Goal: Navigation & Orientation: Understand site structure

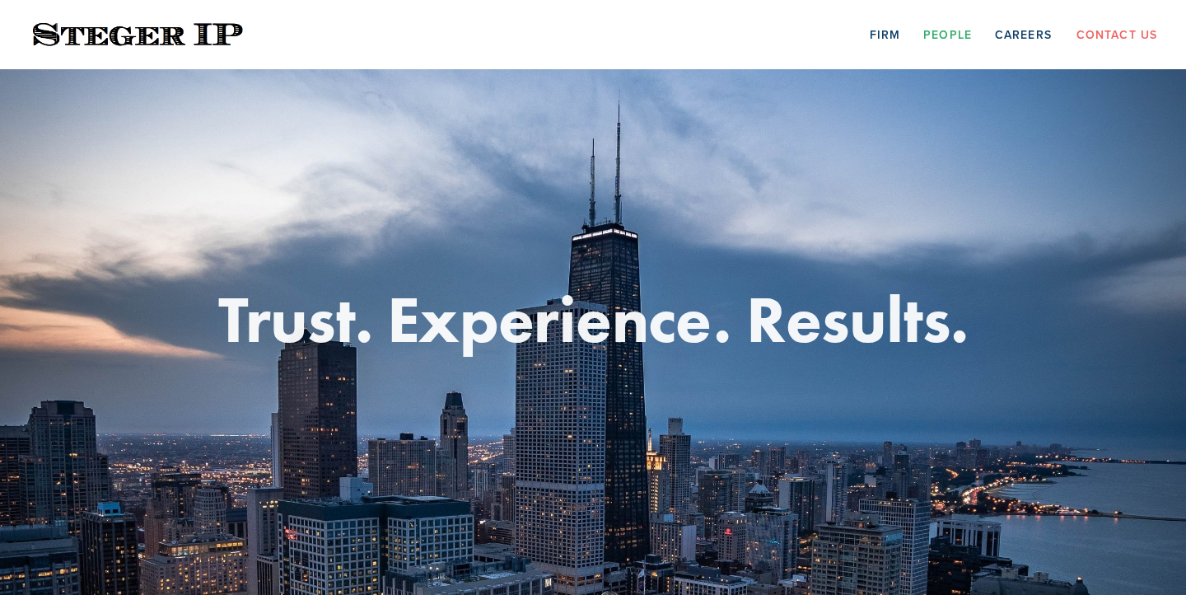
click at [937, 36] on link "People" at bounding box center [947, 34] width 49 height 26
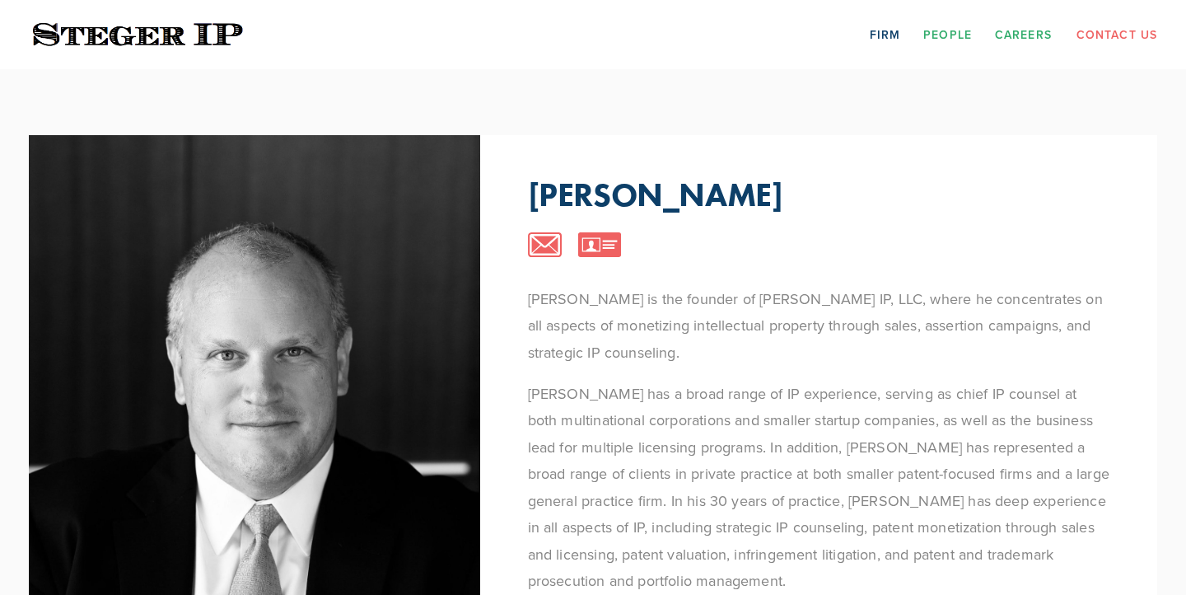
click at [1009, 40] on link "Careers" at bounding box center [1023, 34] width 57 height 26
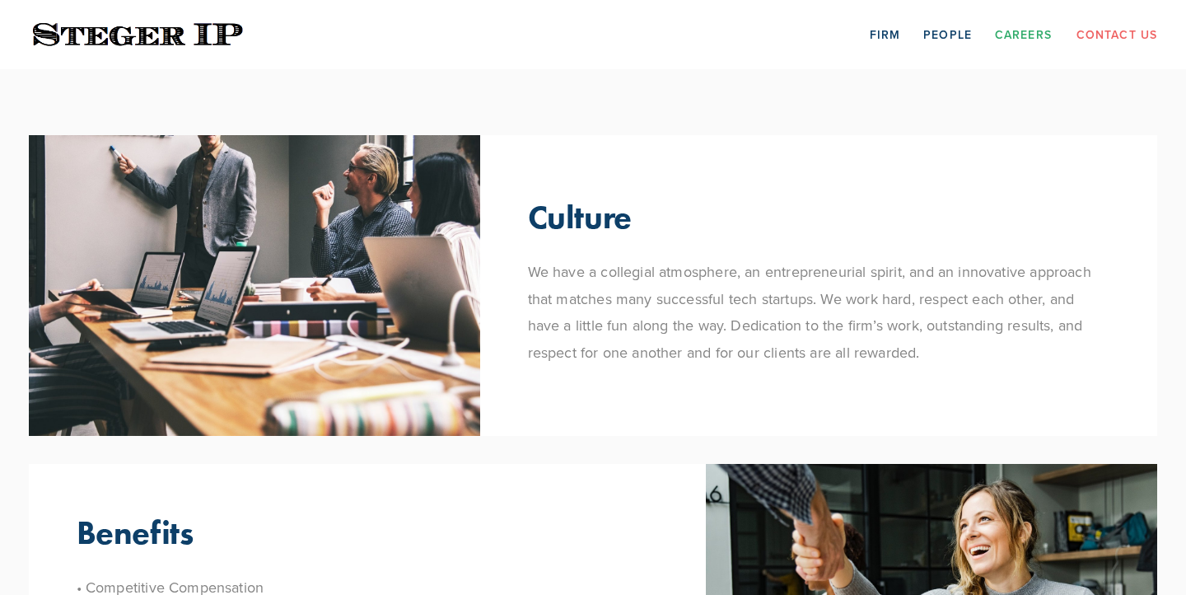
click at [236, 29] on img at bounding box center [138, 35] width 218 height 32
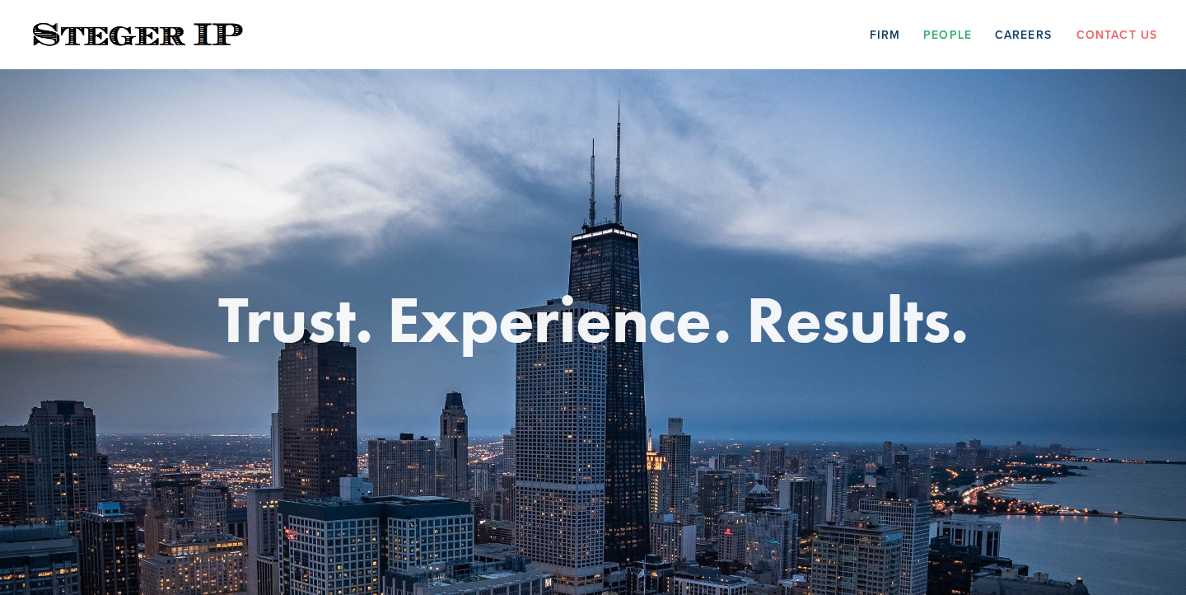
click at [950, 38] on link "People" at bounding box center [947, 34] width 49 height 26
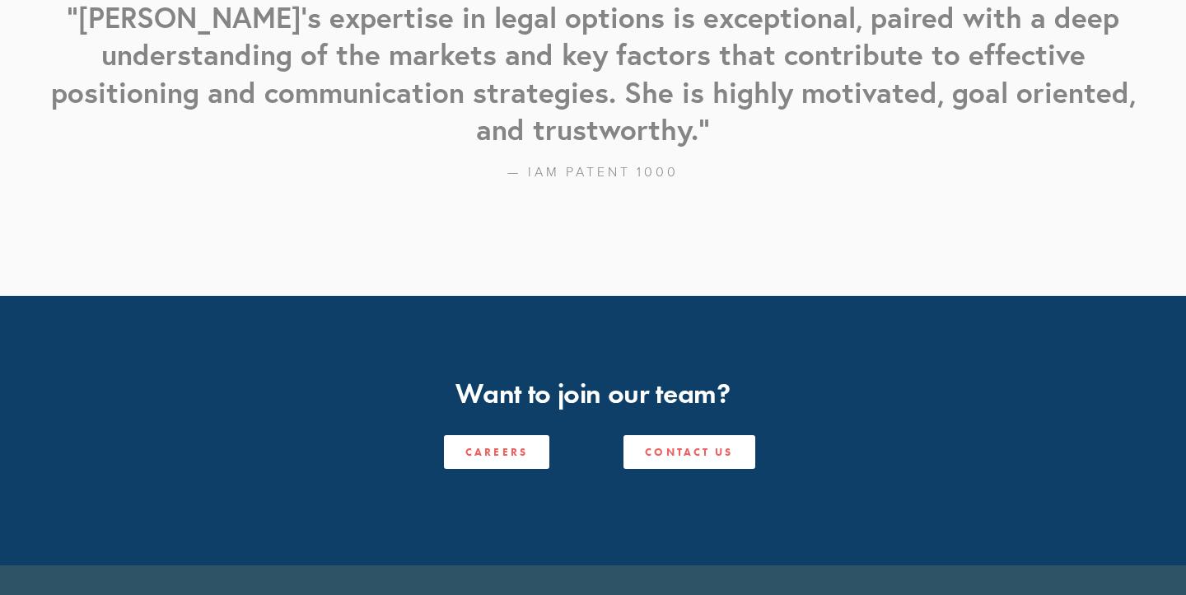
scroll to position [2242, 0]
click at [526, 436] on link "Careers" at bounding box center [496, 453] width 105 height 34
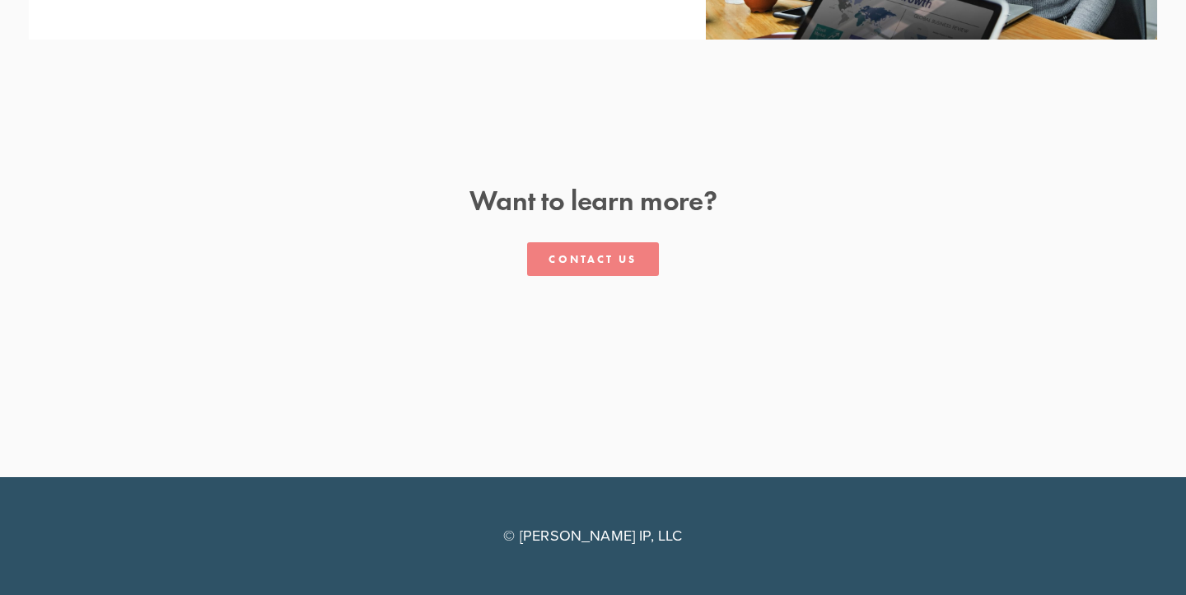
scroll to position [724, 0]
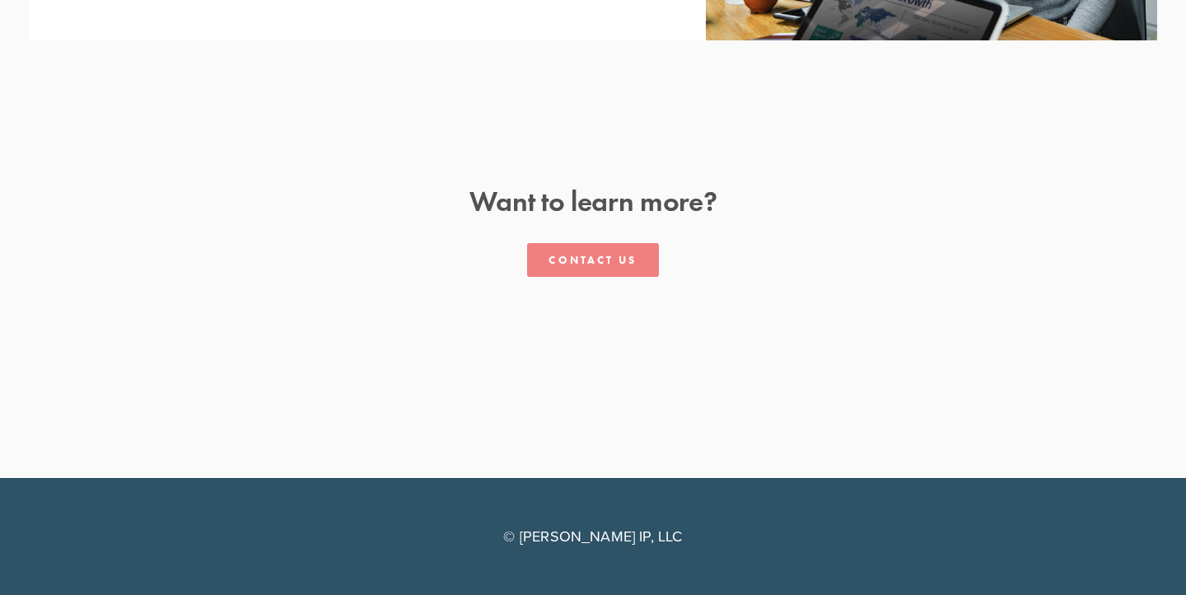
click at [572, 259] on link "Contact Us" at bounding box center [592, 260] width 131 height 34
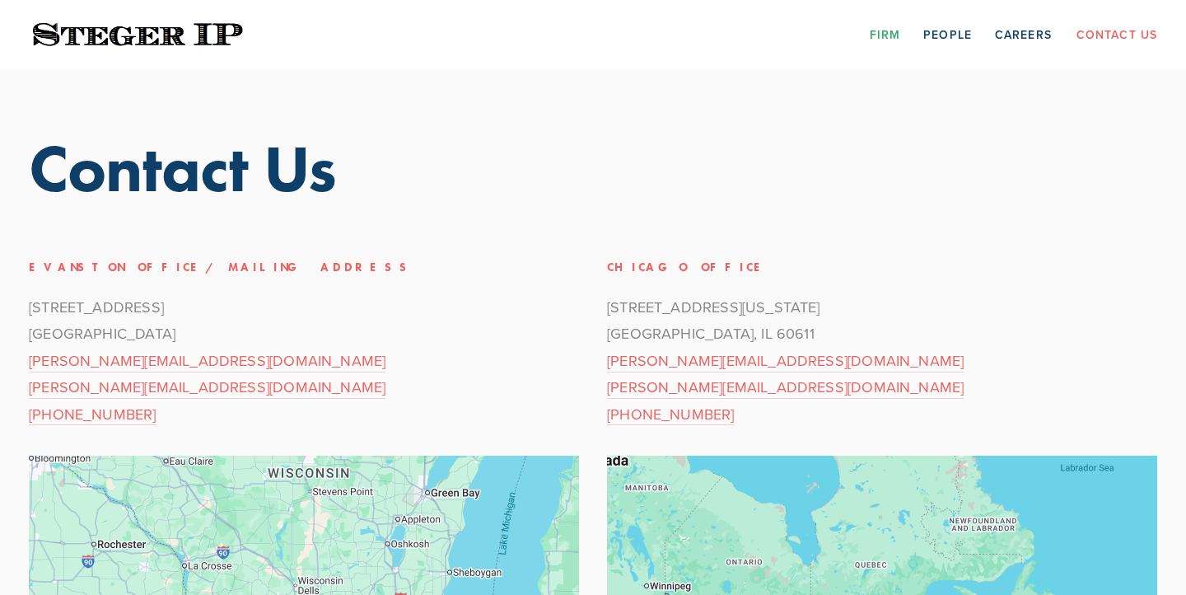
click at [876, 28] on link "Firm" at bounding box center [885, 34] width 30 height 26
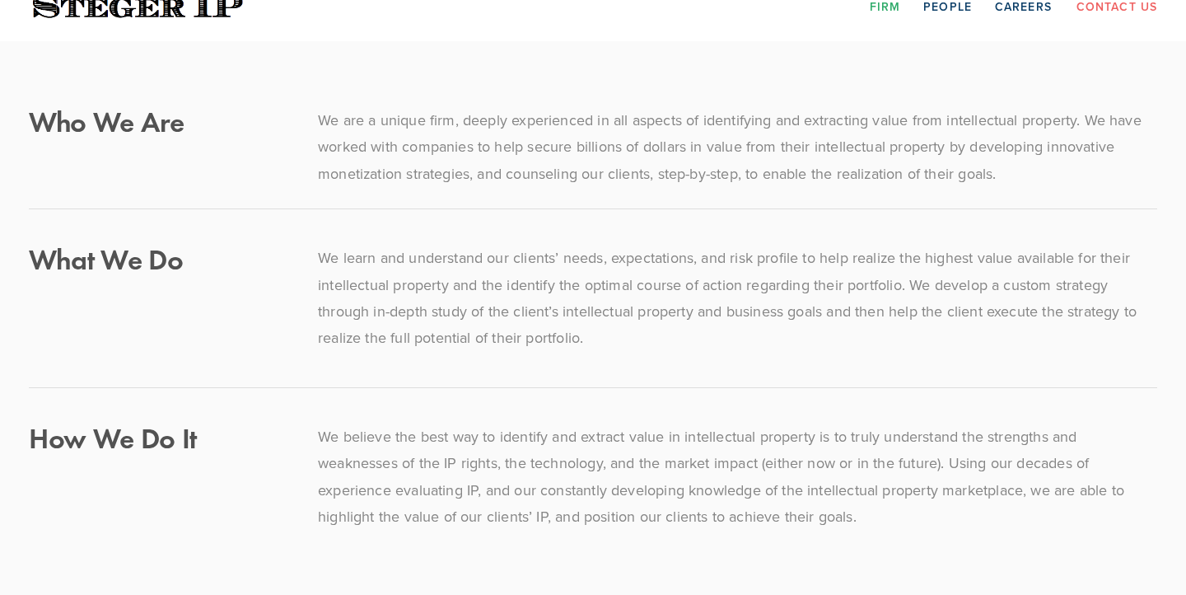
scroll to position [33, 0]
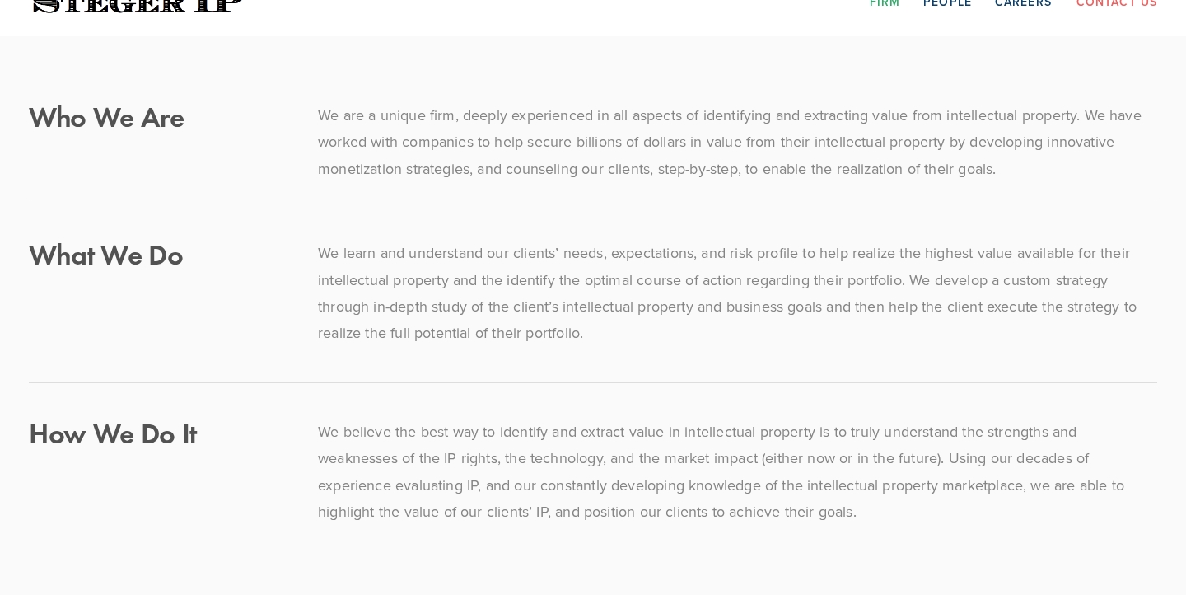
click at [750, 122] on p "We are a unique firm, deeply experienced in all aspects of identifying and extr…" at bounding box center [737, 142] width 839 height 80
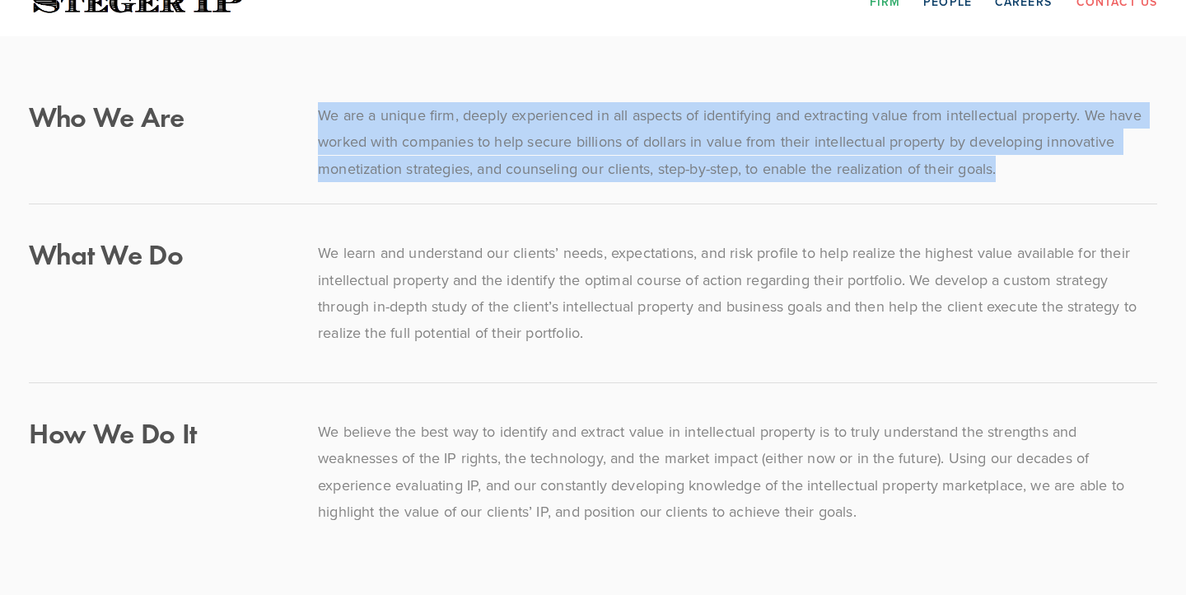
click at [737, 191] on div at bounding box center [593, 204] width 1156 height 44
